Goal: Task Accomplishment & Management: Complete application form

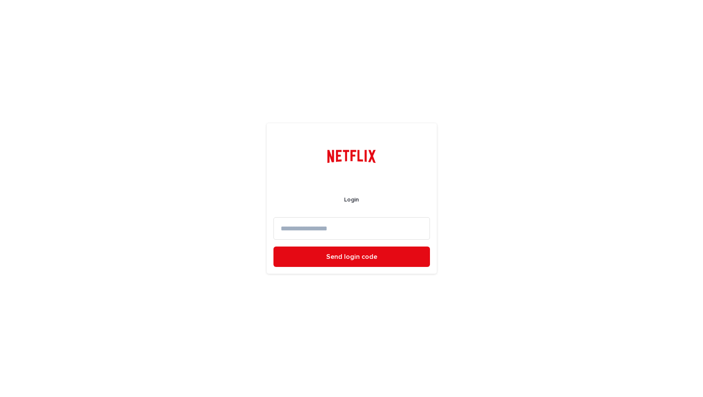
click at [316, 230] on input at bounding box center [351, 228] width 156 height 23
type input "**********"
click at [273, 247] on button "Send login code" at bounding box center [351, 257] width 156 height 20
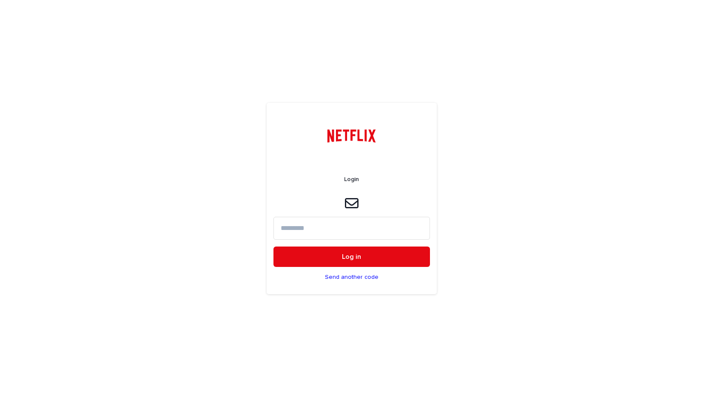
click at [318, 230] on input at bounding box center [351, 228] width 156 height 23
paste input "******"
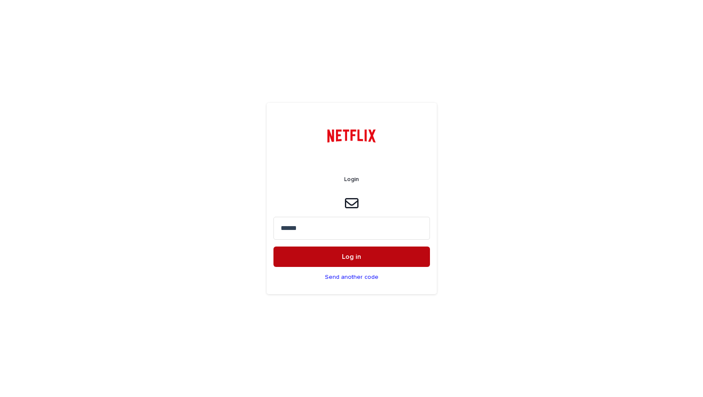
type input "******"
click at [323, 252] on button "Log in" at bounding box center [351, 257] width 156 height 20
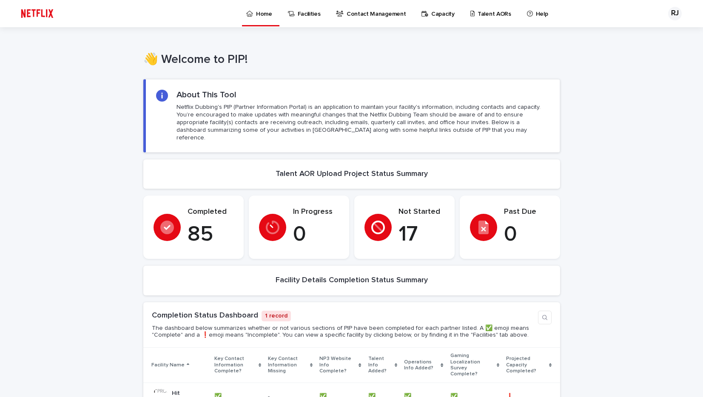
click at [485, 14] on p "Talent AORs" at bounding box center [494, 9] width 34 height 18
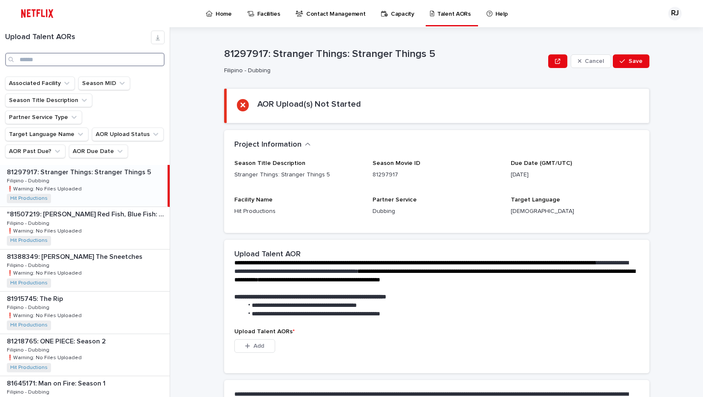
click at [118, 59] on input "Search" at bounding box center [84, 60] width 159 height 14
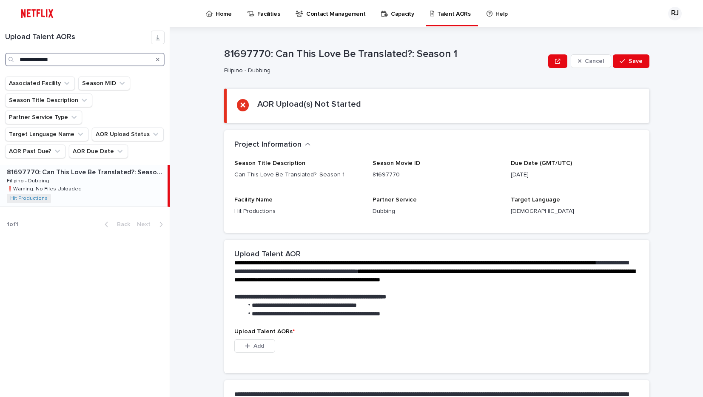
type input "**********"
click at [93, 165] on div "81697770: Can This Love Be Translated?: Season 1 81697770: Can This Love Be Tra…" at bounding box center [84, 186] width 168 height 42
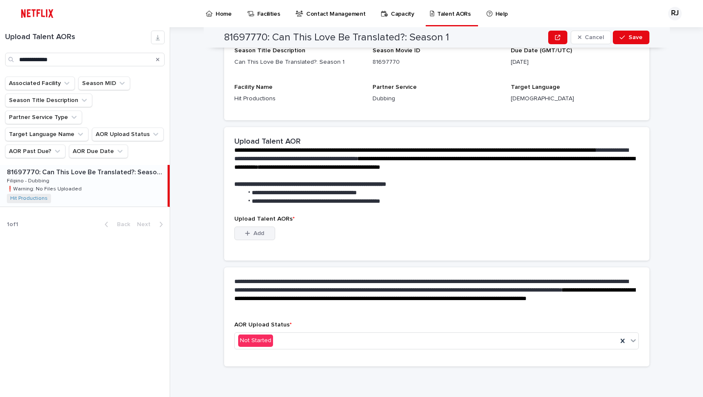
click at [258, 233] on span "Add" at bounding box center [258, 233] width 11 height 6
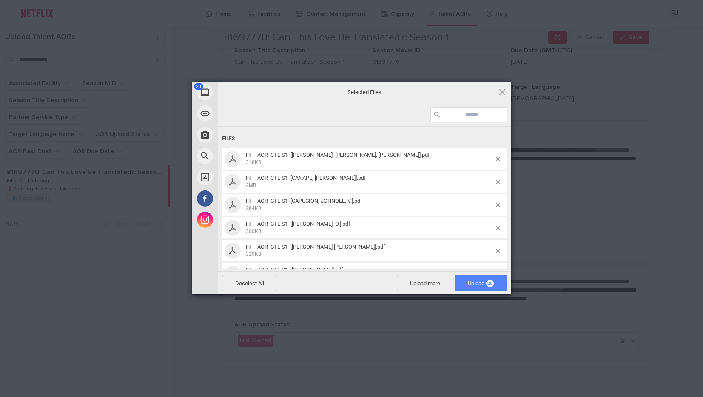
click at [477, 284] on span "Upload 20" at bounding box center [481, 283] width 26 height 6
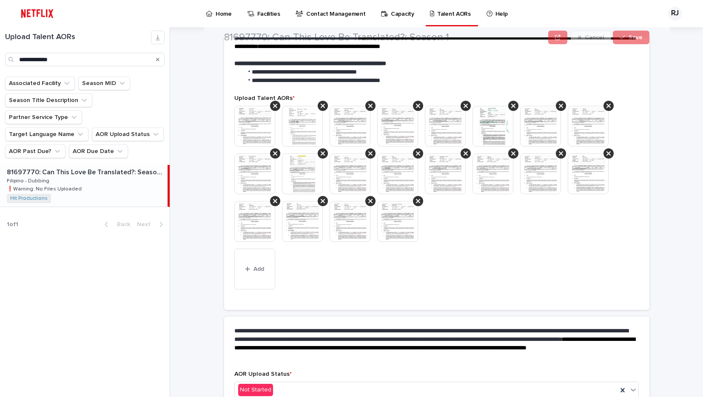
scroll to position [241, 0]
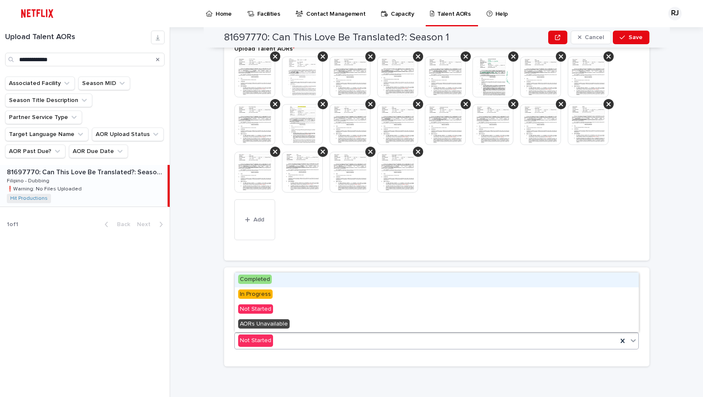
click at [262, 280] on span "Completed" at bounding box center [255, 279] width 34 height 9
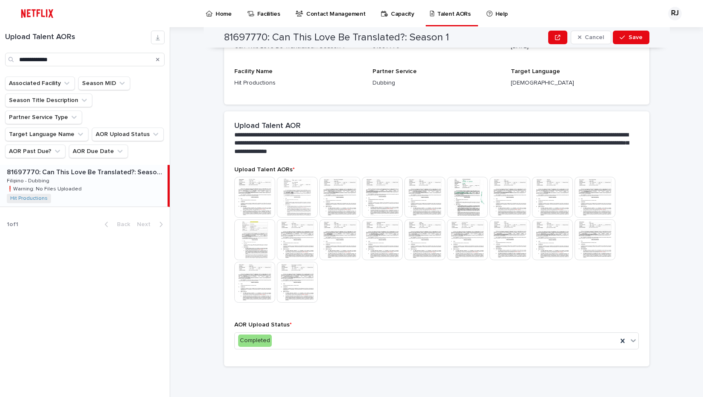
scroll to position [0, 0]
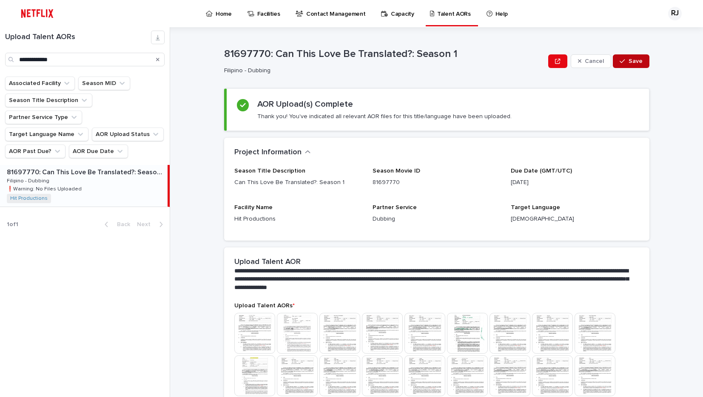
click at [633, 59] on span "Save" at bounding box center [635, 61] width 14 height 6
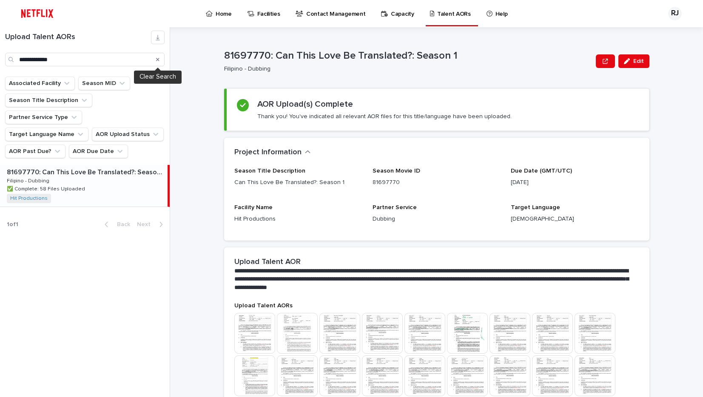
click at [157, 60] on icon "Search" at bounding box center [157, 59] width 3 height 3
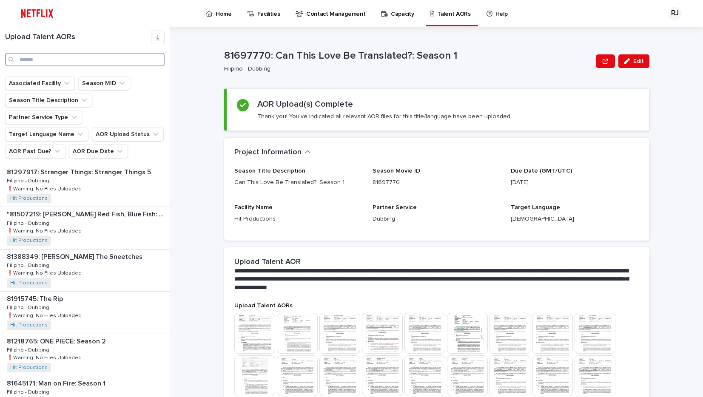
click at [105, 60] on input "Search" at bounding box center [84, 60] width 159 height 14
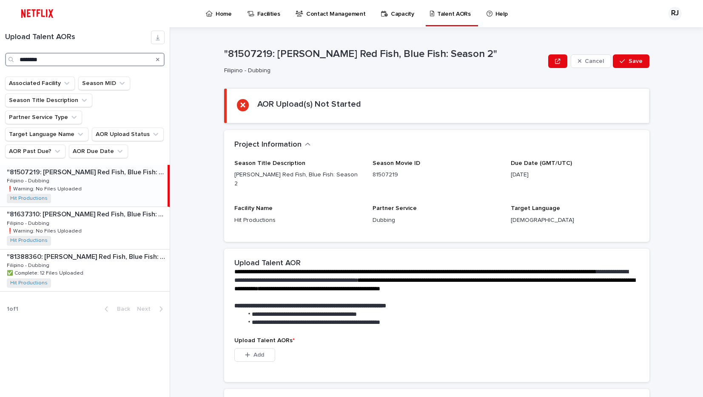
type input "********"
click at [97, 168] on div ""81507219: [PERSON_NAME] Red Fish, Blue Fish: Season 2" "81507219: [PERSON_NAME…" at bounding box center [84, 186] width 168 height 42
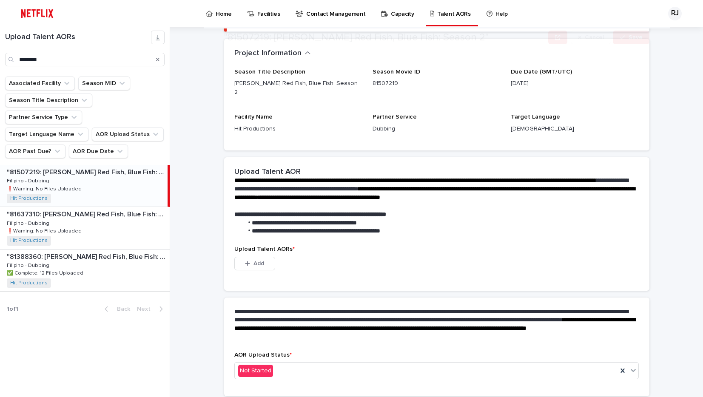
scroll to position [113, 0]
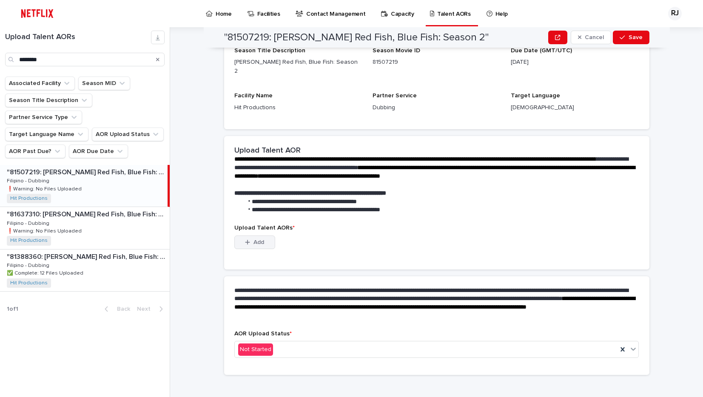
click at [260, 239] on span "Add" at bounding box center [258, 242] width 11 height 6
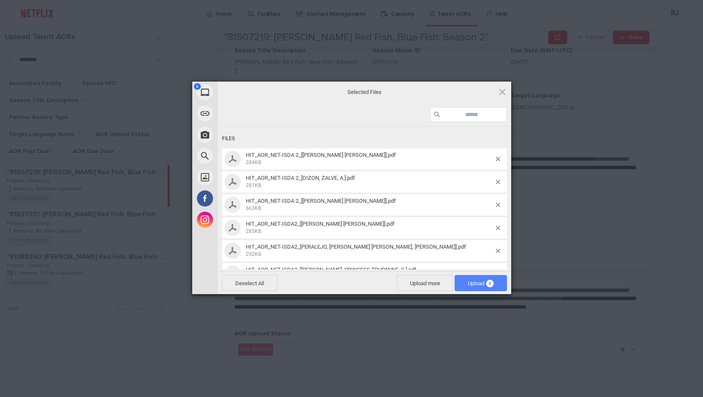
click at [476, 284] on span "Upload 8" at bounding box center [481, 283] width 26 height 6
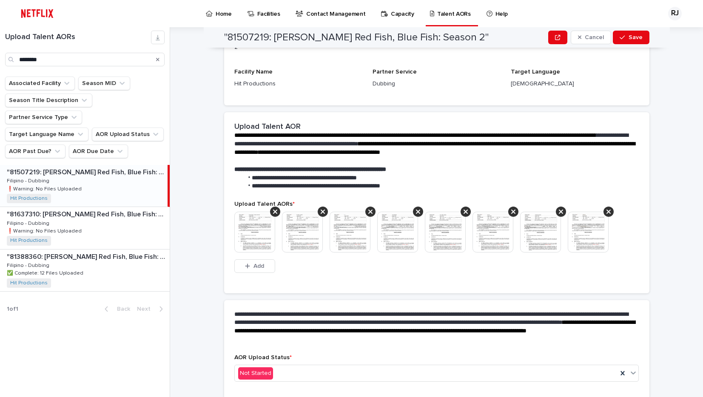
scroll to position [129, 0]
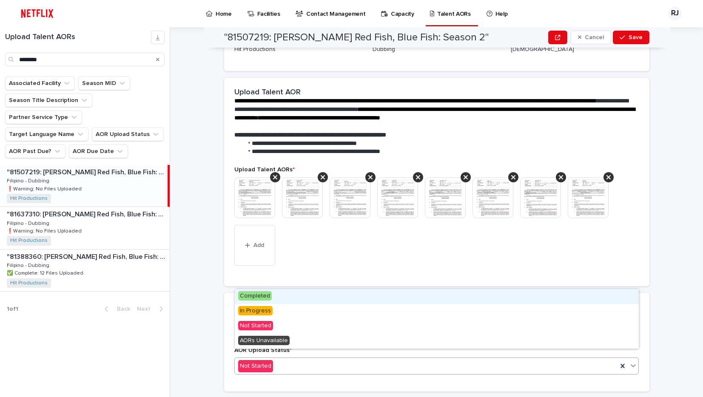
click at [263, 299] on span "Completed" at bounding box center [255, 295] width 34 height 9
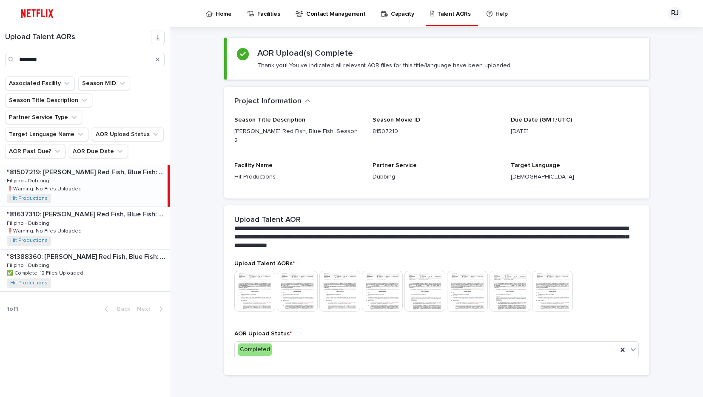
scroll to position [0, 0]
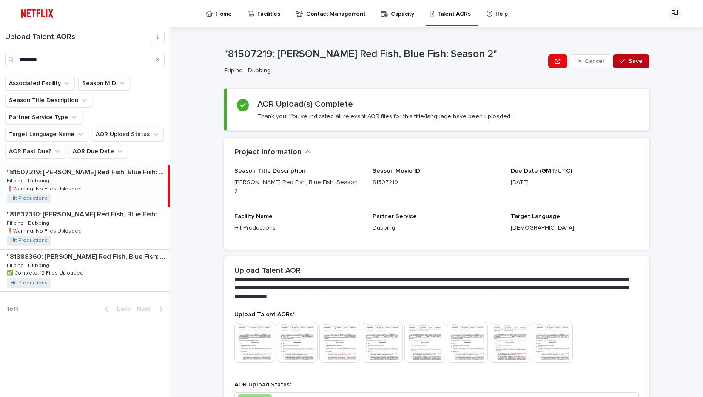
click at [635, 60] on span "Save" at bounding box center [635, 61] width 14 height 6
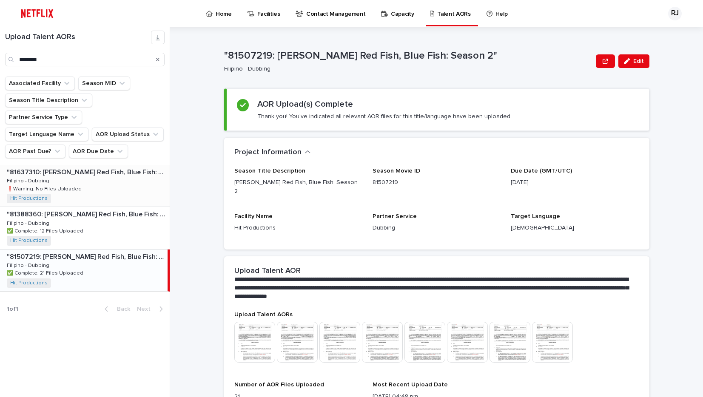
click at [113, 165] on div ""81637310: [PERSON_NAME] Red Fish, Blue Fish: Season 3" "81637310: [PERSON_NAME…" at bounding box center [85, 186] width 170 height 42
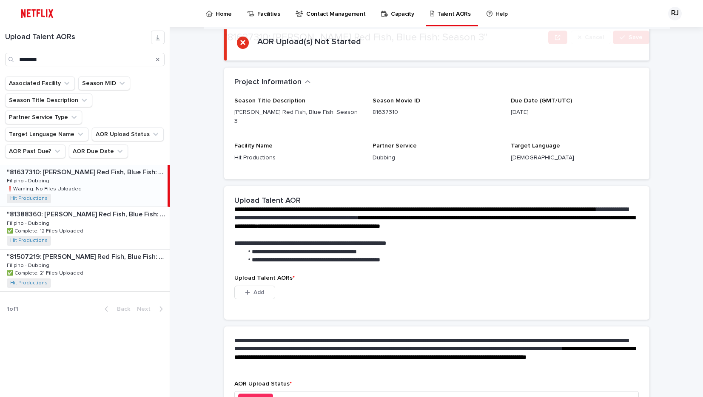
scroll to position [113, 0]
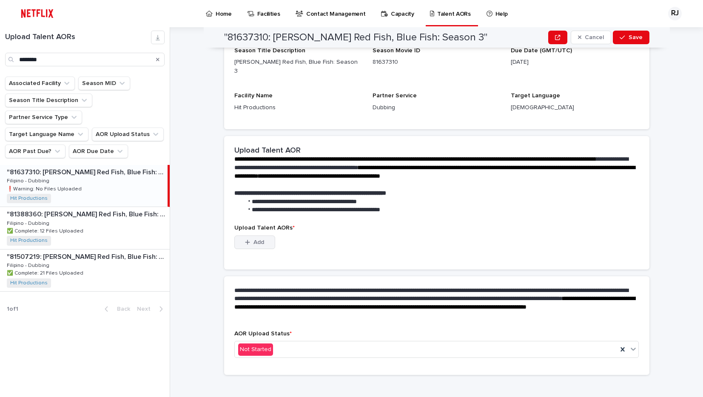
click at [263, 236] on button "Add" at bounding box center [254, 243] width 41 height 14
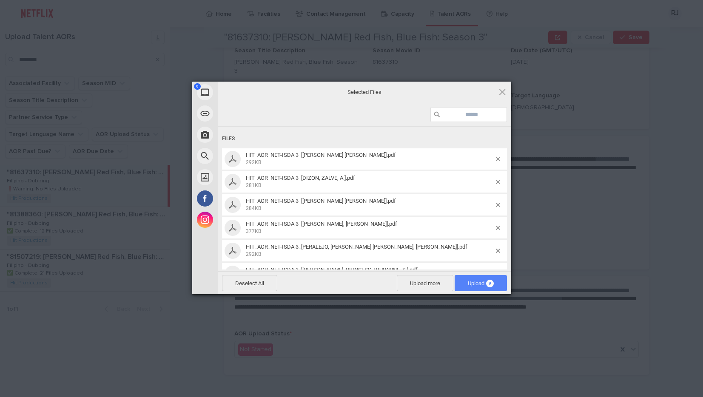
click at [477, 281] on span "Upload 9" at bounding box center [481, 283] width 26 height 6
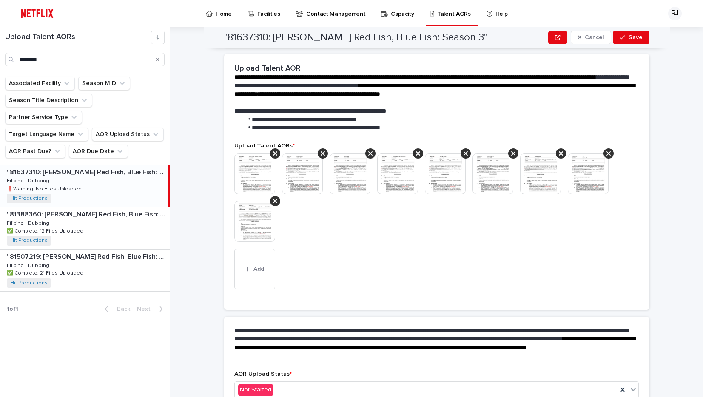
scroll to position [193, 0]
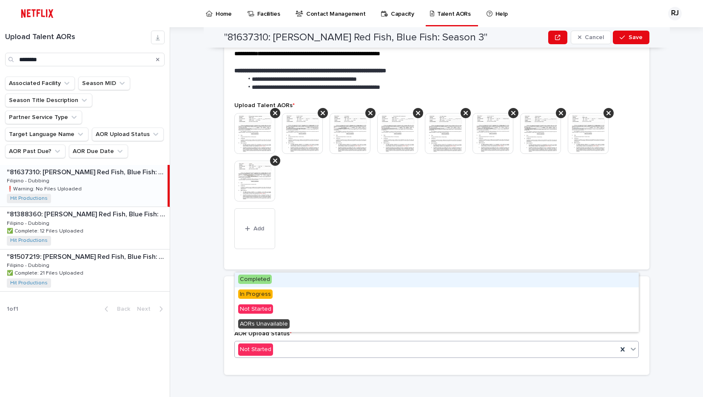
click at [263, 280] on span "Completed" at bounding box center [255, 279] width 34 height 9
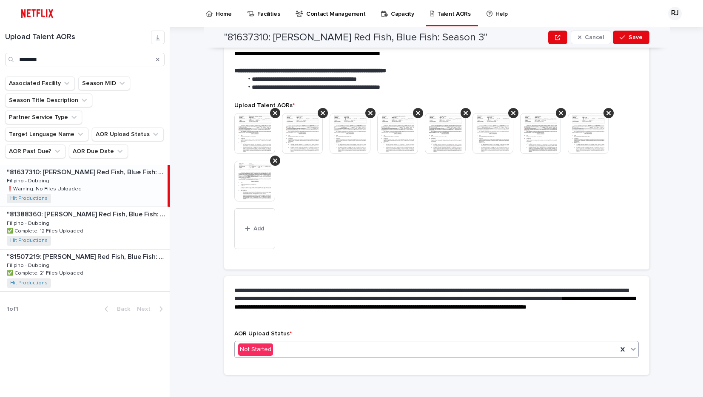
scroll to position [0, 0]
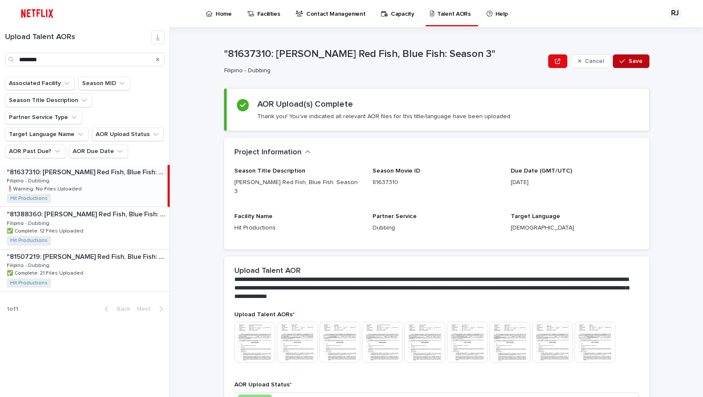
click at [632, 60] on span "Save" at bounding box center [635, 61] width 14 height 6
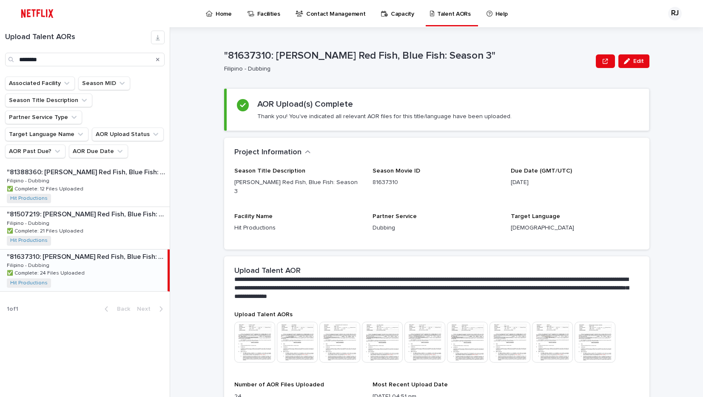
click at [220, 14] on p "Home" at bounding box center [224, 9] width 16 height 18
